Goal: Transaction & Acquisition: Purchase product/service

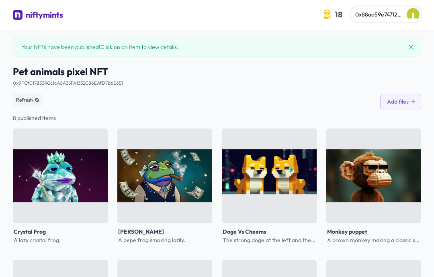
click at [49, 16] on div "niftymints" at bounding box center [44, 14] width 37 height 11
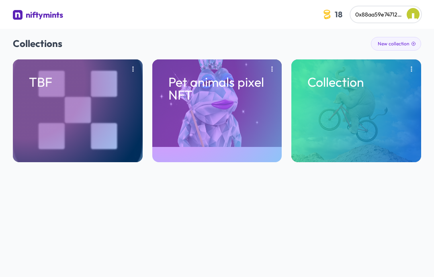
click at [331, 73] on div "Collection" at bounding box center [356, 110] width 130 height 103
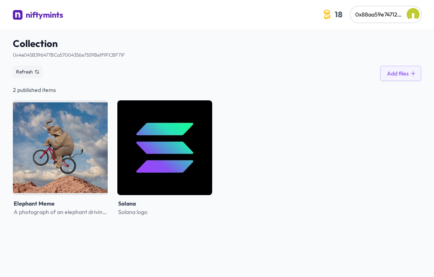
click at [30, 16] on div "niftymints" at bounding box center [44, 14] width 37 height 11
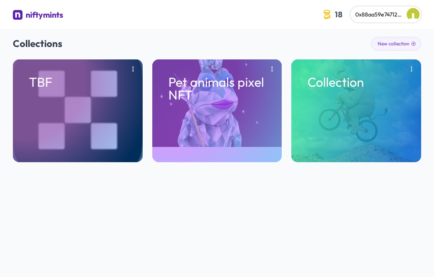
click at [230, 102] on div "Pet animals pixel NFT" at bounding box center [217, 110] width 130 height 103
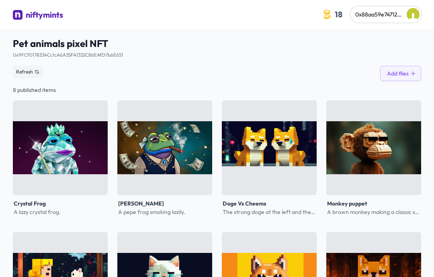
click at [57, 18] on div "niftymints" at bounding box center [44, 14] width 37 height 11
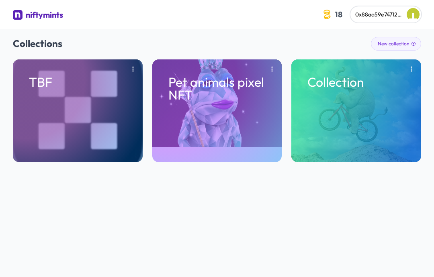
click at [132, 103] on div "TBF" at bounding box center [78, 110] width 130 height 103
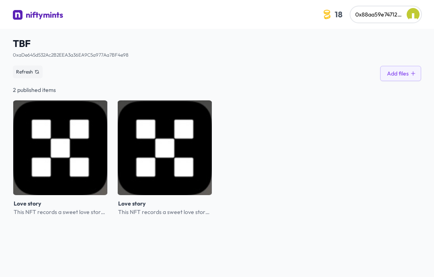
click at [158, 132] on img at bounding box center [164, 147] width 95 height 95
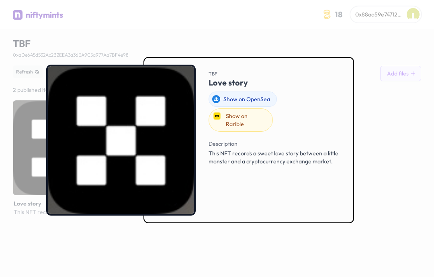
click at [166, 30] on div at bounding box center [217, 138] width 434 height 277
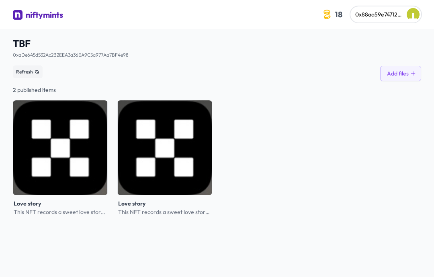
click at [77, 135] on img at bounding box center [60, 147] width 95 height 95
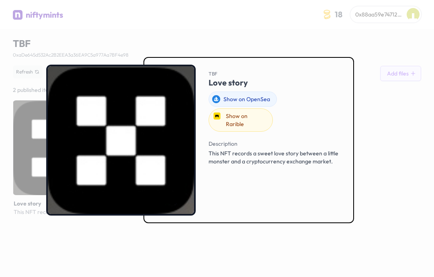
click at [255, 33] on div at bounding box center [217, 138] width 434 height 277
